Goal: Transaction & Acquisition: Purchase product/service

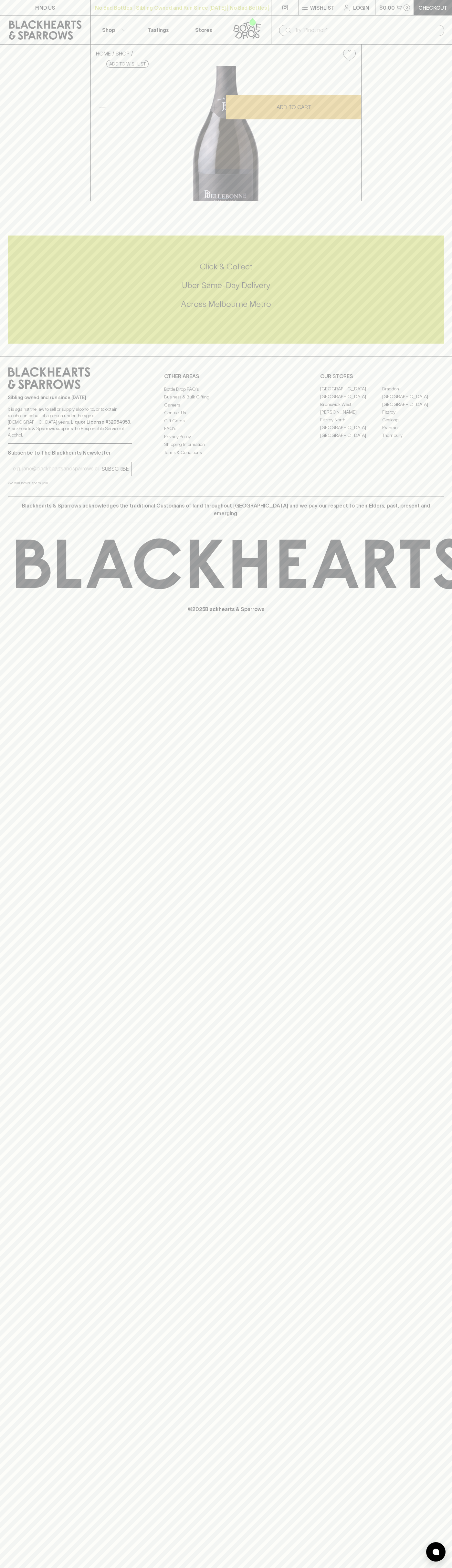
click at [439, 7] on p "Checkout" at bounding box center [433, 7] width 29 height 8
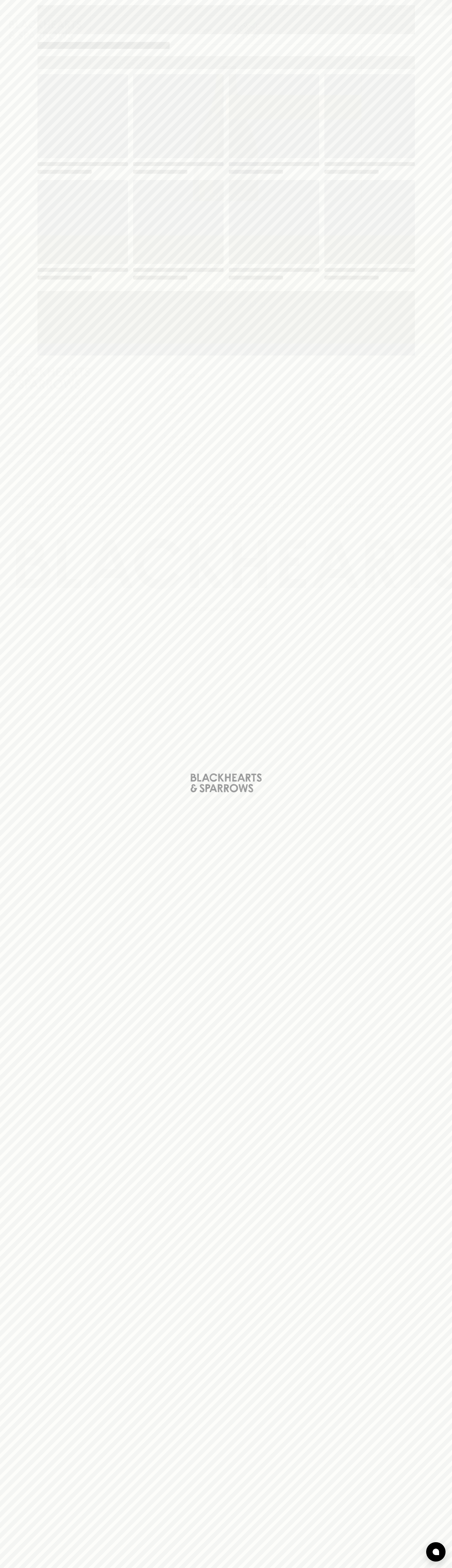
click at [437, 761] on div "Loading" at bounding box center [226, 784] width 452 height 1568
click at [196, 1567] on html "FIND US | No Bad Bottles | Sibling Owned and Run Since [DATE] | No Bad Bottles …" at bounding box center [226, 784] width 452 height 1568
click at [22, 1289] on div "Loading" at bounding box center [226, 784] width 452 height 1568
